Goal: Check status: Check status

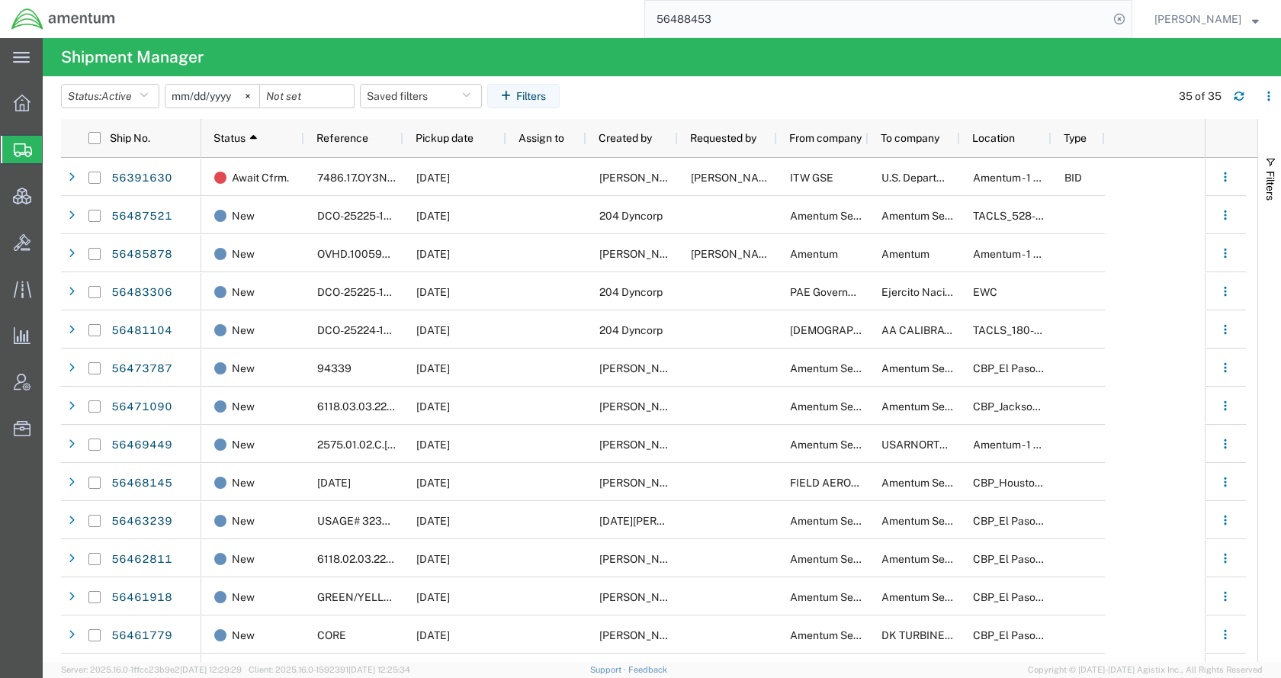
click at [54, 142] on span "Shipments" at bounding box center [48, 149] width 12 height 31
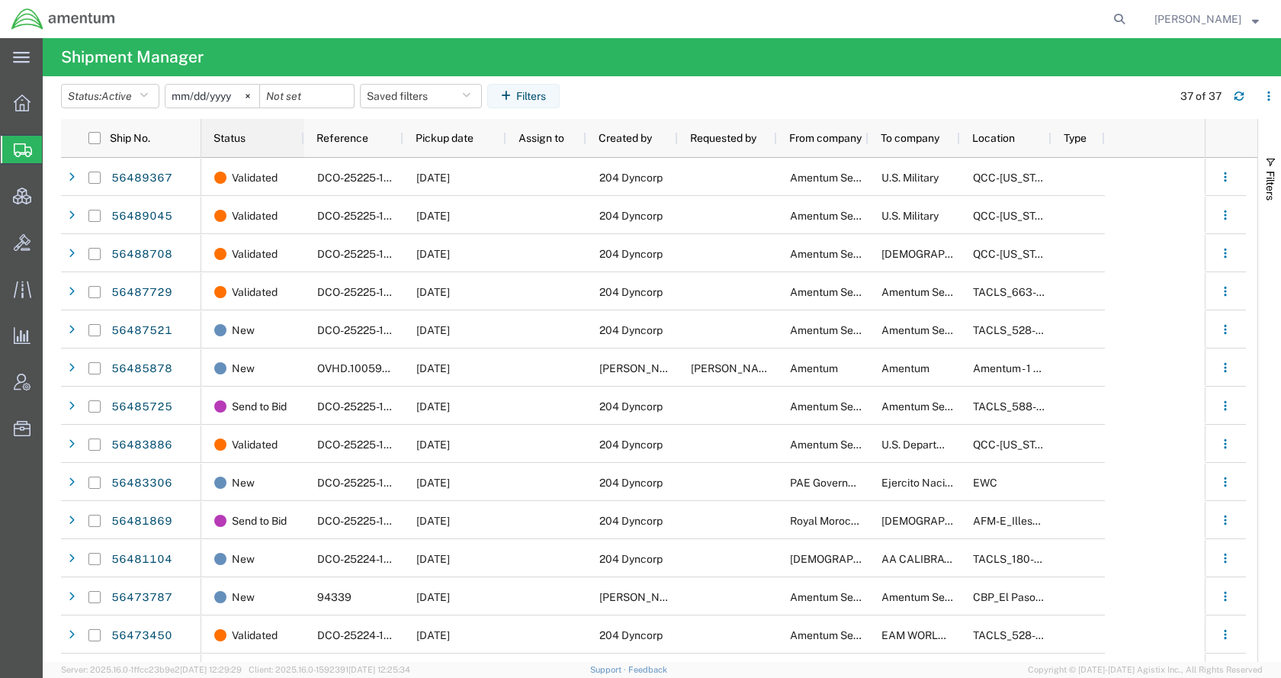
click at [230, 133] on span "Status" at bounding box center [230, 138] width 32 height 12
